Goal: Information Seeking & Learning: Check status

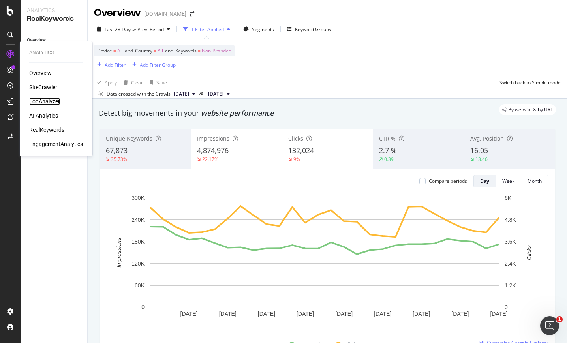
click at [48, 100] on div "LogAnalyzer" at bounding box center [44, 102] width 31 height 8
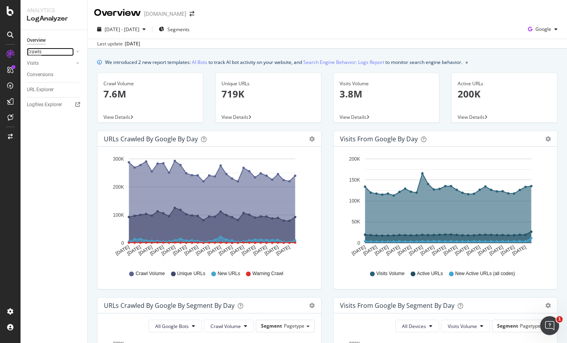
click at [37, 52] on div "Crawls" at bounding box center [34, 52] width 15 height 8
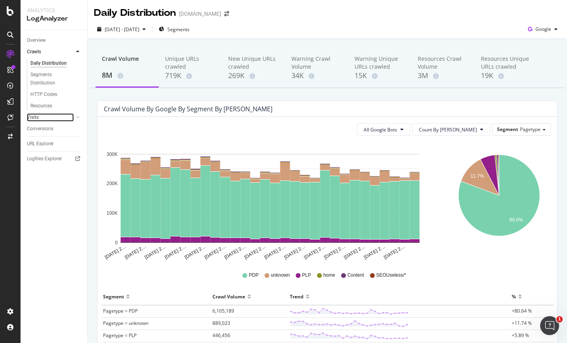
click at [40, 116] on link "Visits" at bounding box center [50, 117] width 47 height 8
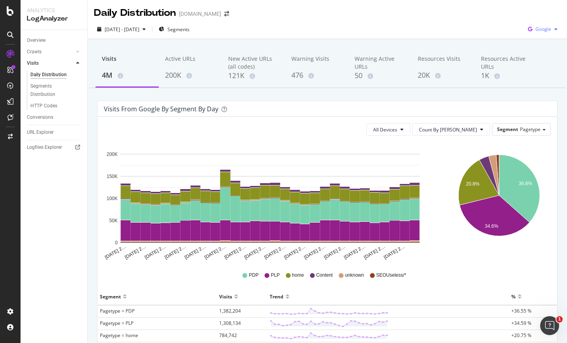
click at [538, 26] on span "Google" at bounding box center [544, 29] width 16 height 7
click at [537, 72] on span "OpenAI" at bounding box center [542, 74] width 29 height 7
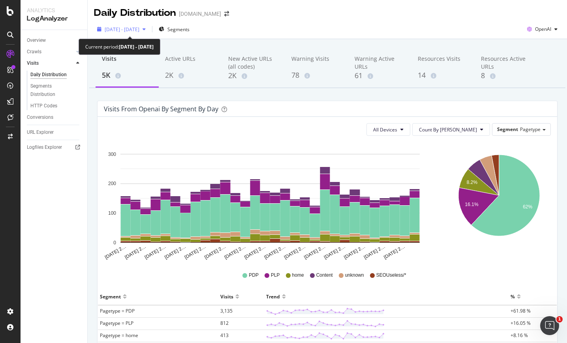
click at [139, 29] on span "[DATE] - [DATE]" at bounding box center [122, 29] width 35 height 7
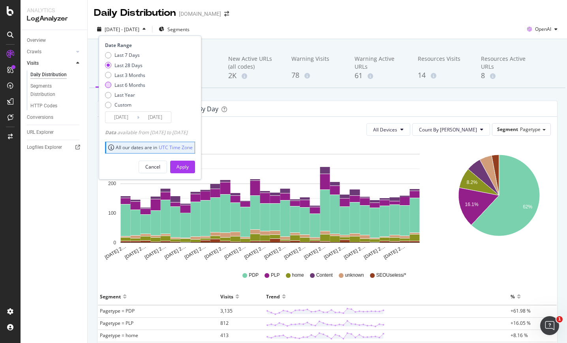
click at [128, 84] on div "Last 6 Months" at bounding box center [130, 85] width 31 height 7
type input "[DATE]"
click at [189, 165] on div "Apply" at bounding box center [183, 167] width 12 height 7
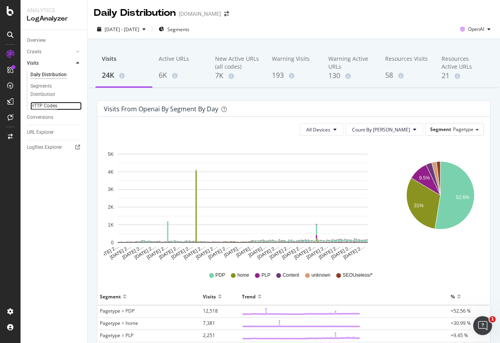
click at [49, 104] on div "HTTP Codes" at bounding box center [43, 106] width 27 height 8
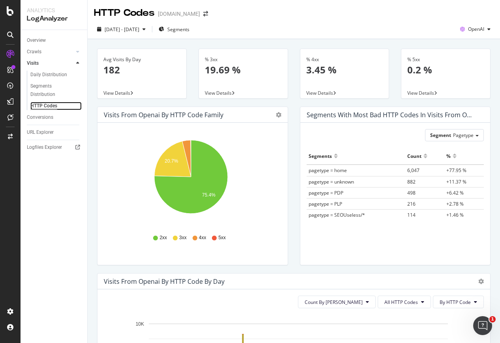
scroll to position [77, 0]
